Goal: Check status

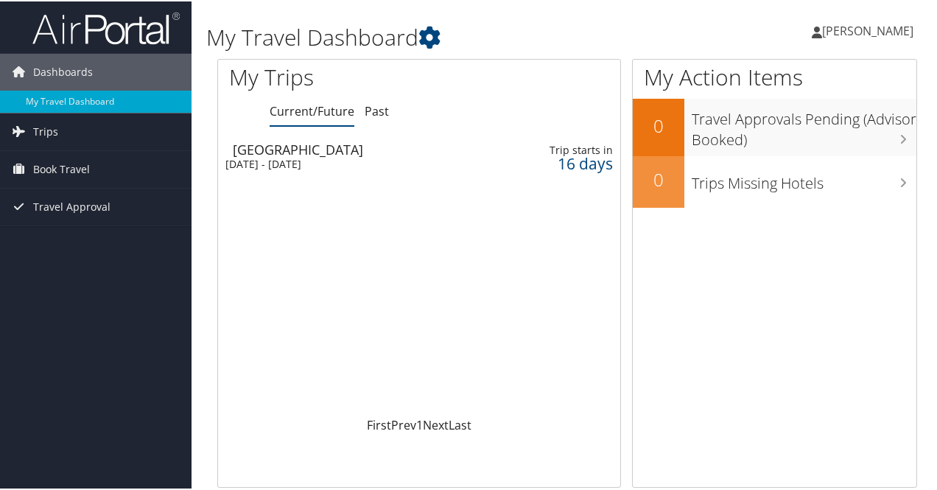
click at [342, 163] on div "Mon 22 Sep 2025 - Fri 26 Sep 2025" at bounding box center [350, 162] width 250 height 13
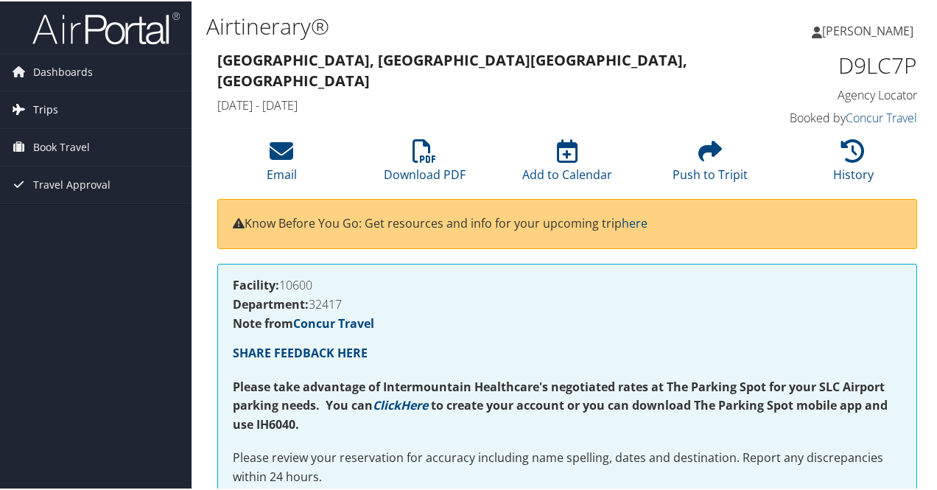
click at [60, 105] on link "Trips" at bounding box center [95, 108] width 191 height 37
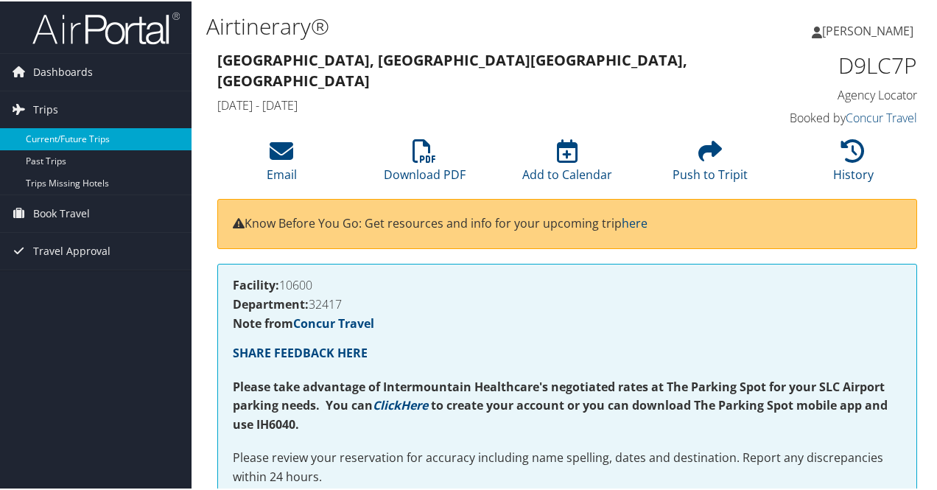
click at [69, 138] on link "Current/Future Trips" at bounding box center [95, 138] width 191 height 22
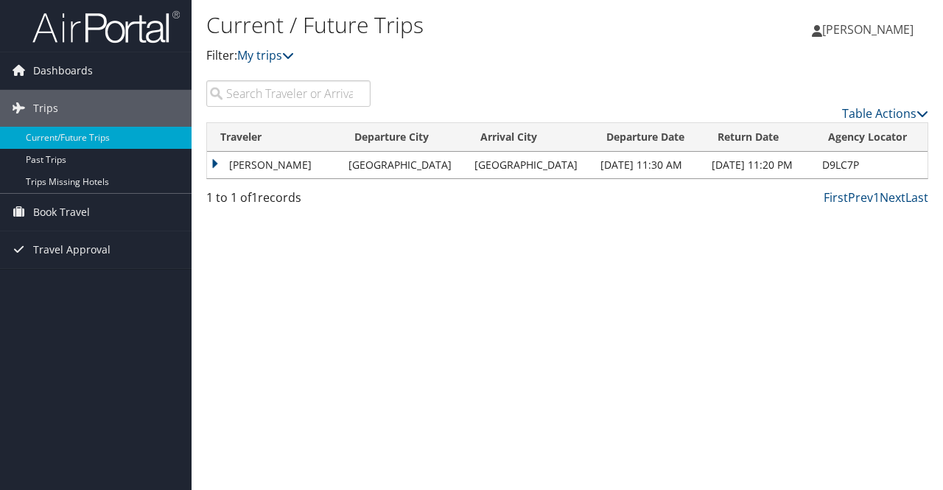
click at [283, 163] on td "[PERSON_NAME]" at bounding box center [274, 165] width 134 height 27
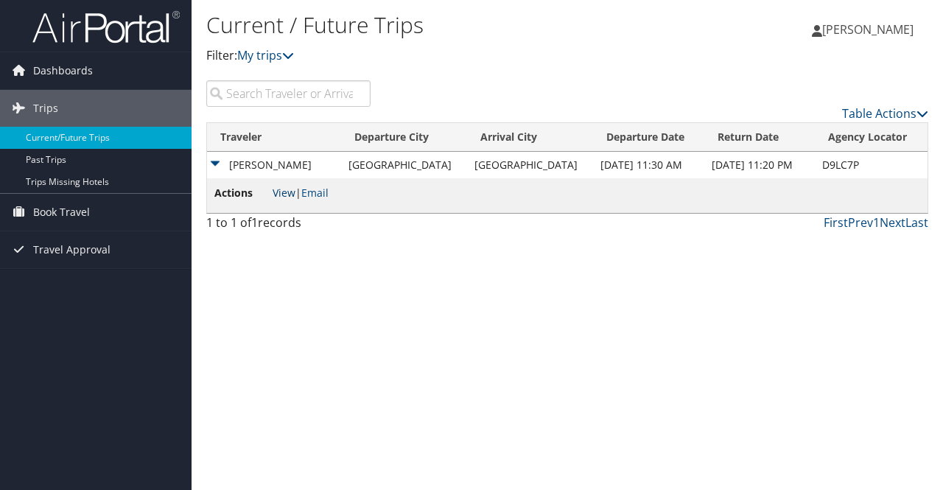
click at [287, 196] on link "View" at bounding box center [283, 193] width 23 height 14
click at [56, 245] on span "Travel Approval" at bounding box center [71, 249] width 77 height 37
click at [65, 213] on span "Book Travel" at bounding box center [61, 212] width 57 height 37
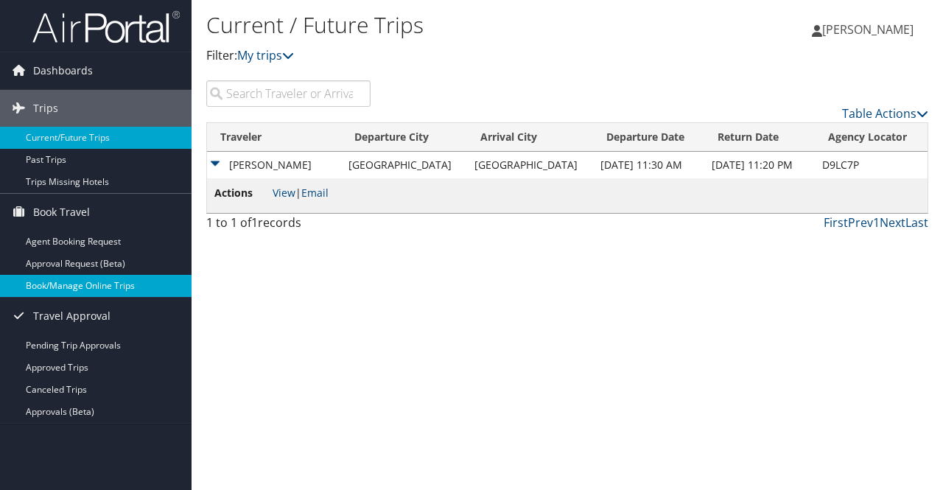
click at [97, 286] on link "Book/Manage Online Trips" at bounding box center [95, 286] width 191 height 22
